Goal: Task Accomplishment & Management: Use online tool/utility

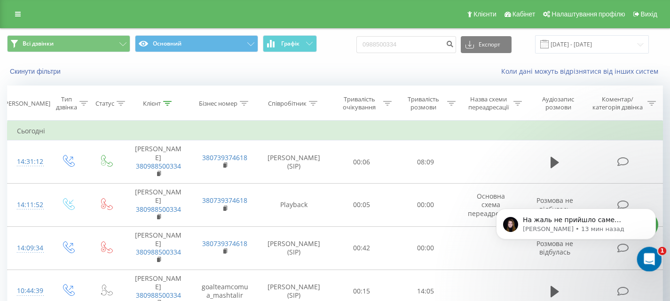
click at [651, 252] on icon "Открыть службу сообщений Intercom" at bounding box center [648, 259] width 16 height 16
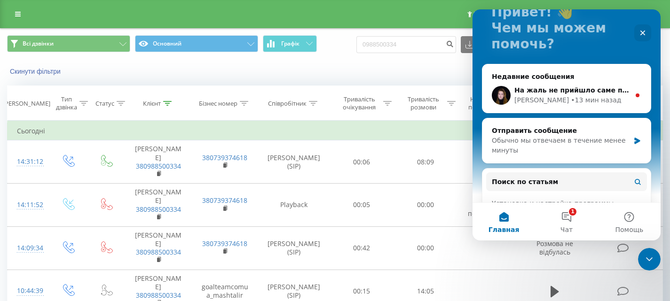
scroll to position [94, 0]
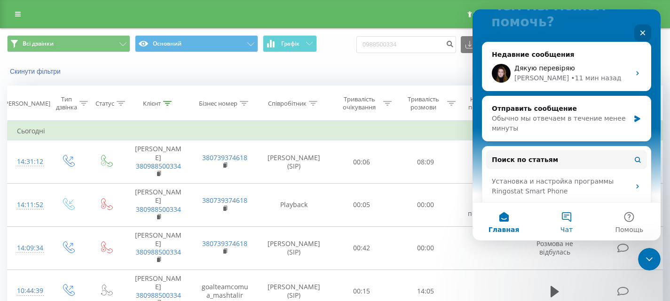
click at [560, 224] on button "Чат" at bounding box center [566, 222] width 63 height 38
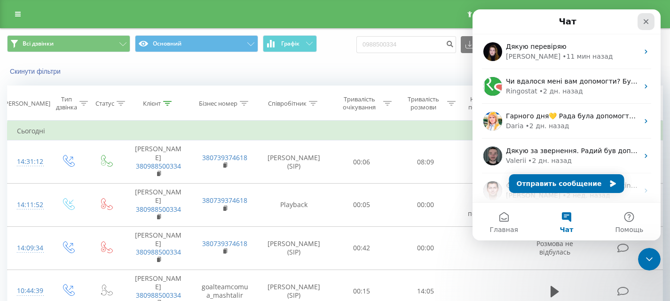
click at [651, 24] on div "Закрыть" at bounding box center [645, 21] width 17 height 17
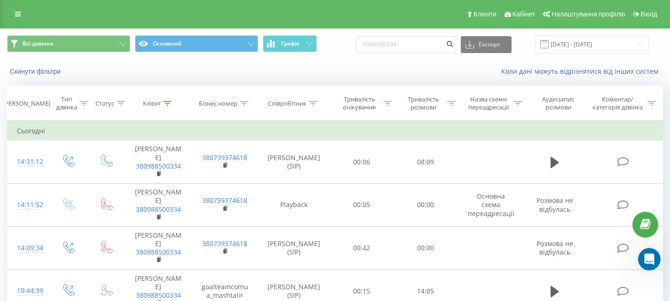
scroll to position [0, 0]
click at [401, 46] on input "0988500334" at bounding box center [406, 44] width 100 height 17
click at [424, 44] on input "0988500334" at bounding box center [406, 44] width 100 height 17
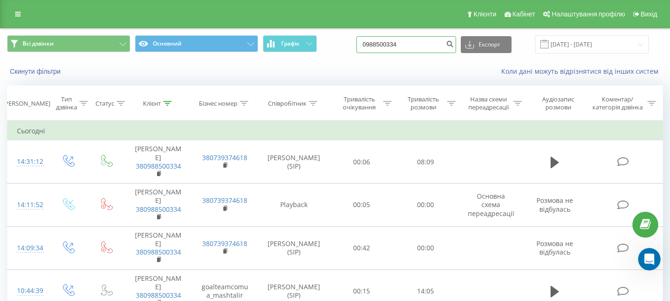
paste input "77399861"
type input "0977399861"
click at [456, 43] on button "submit" at bounding box center [449, 44] width 13 height 17
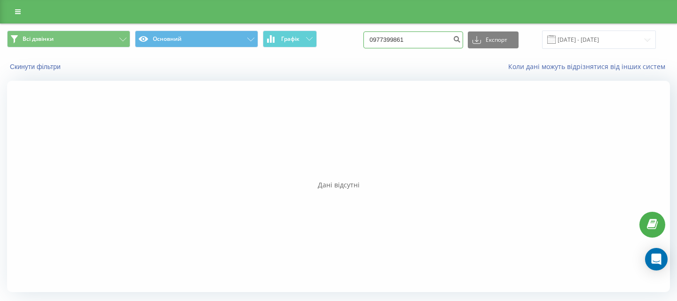
click at [382, 37] on input "0977399861" at bounding box center [413, 39] width 100 height 17
type input "380977399861"
